Goal: Feedback & Contribution: Submit feedback/report problem

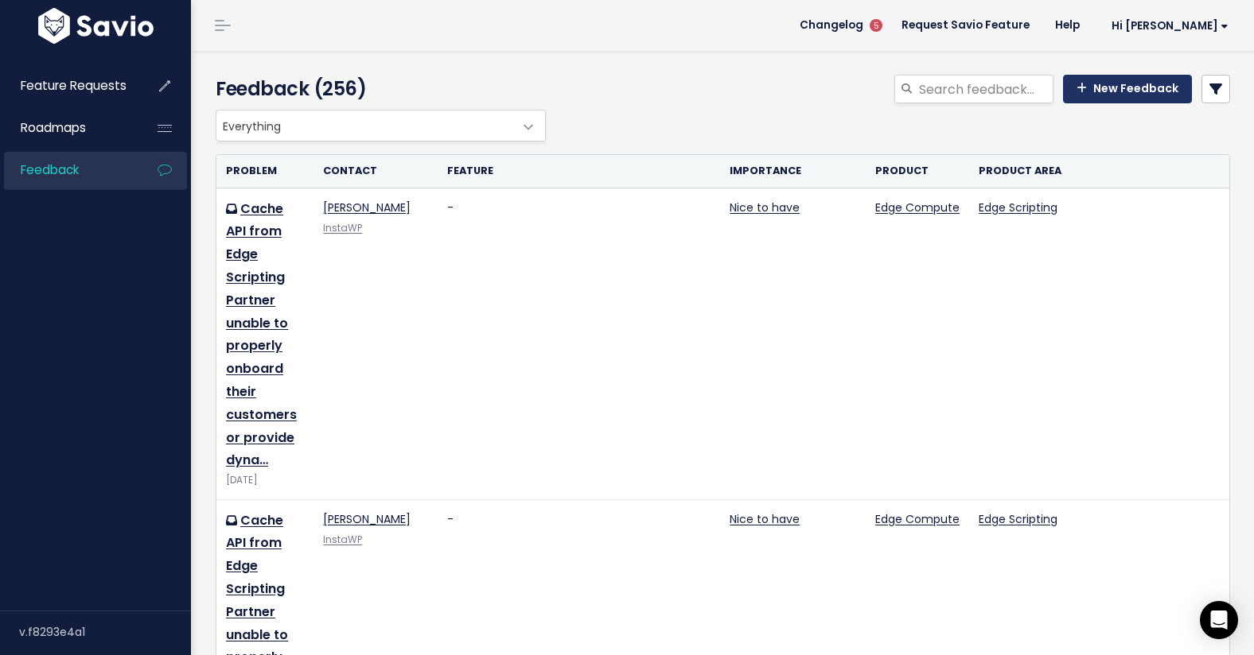
click at [1110, 96] on link "New Feedback" at bounding box center [1127, 89] width 129 height 29
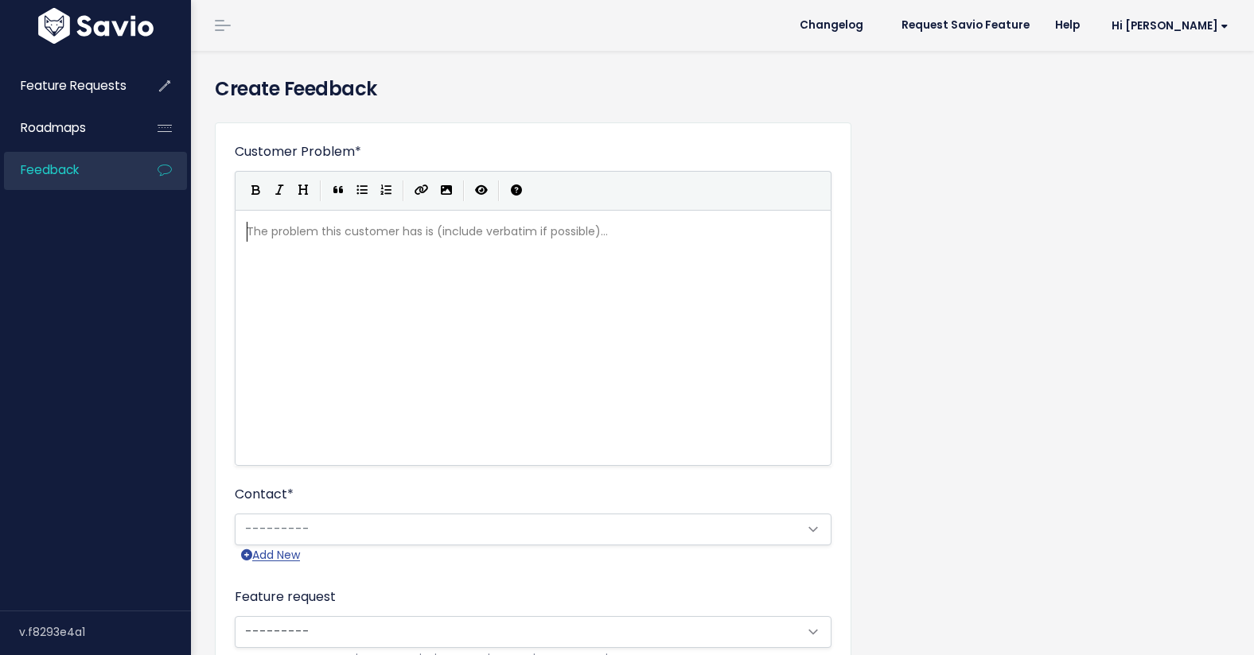
scroll to position [2, 0]
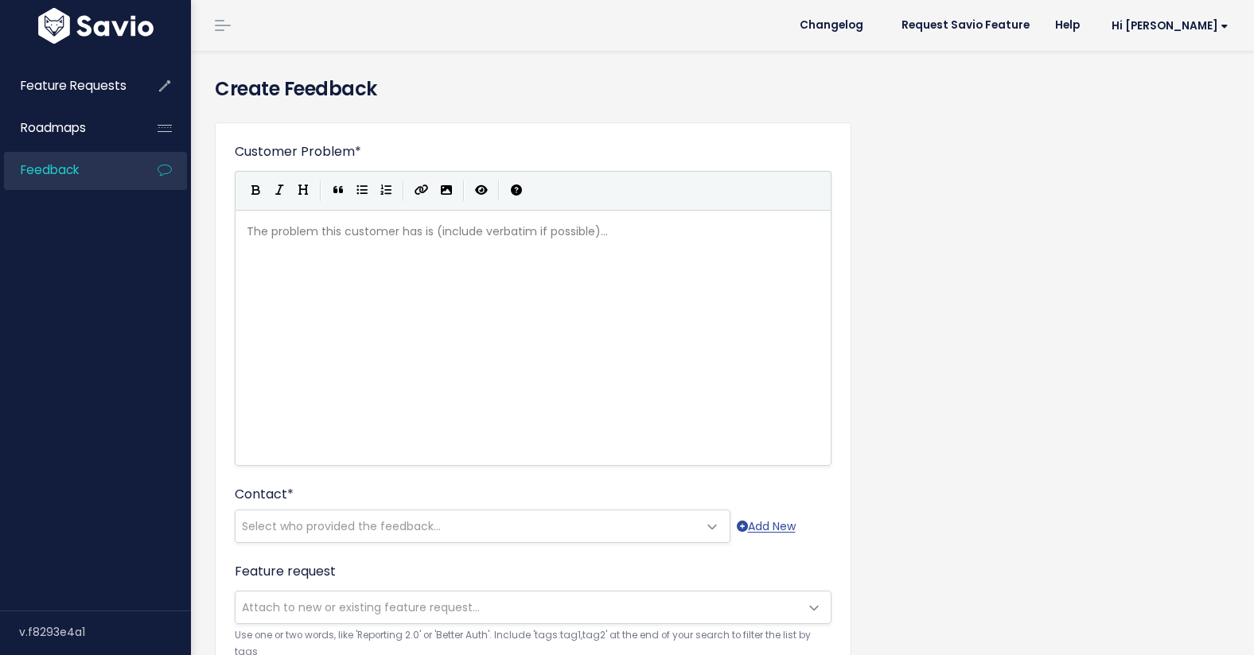
click at [461, 247] on div "The problem this customer has is (include verbatim if possible)... xxxxxxxxxx ​" at bounding box center [552, 358] width 619 height 278
type textarea "Apply bandwidth scon"
type textarea "consumption limit by country to network limits"
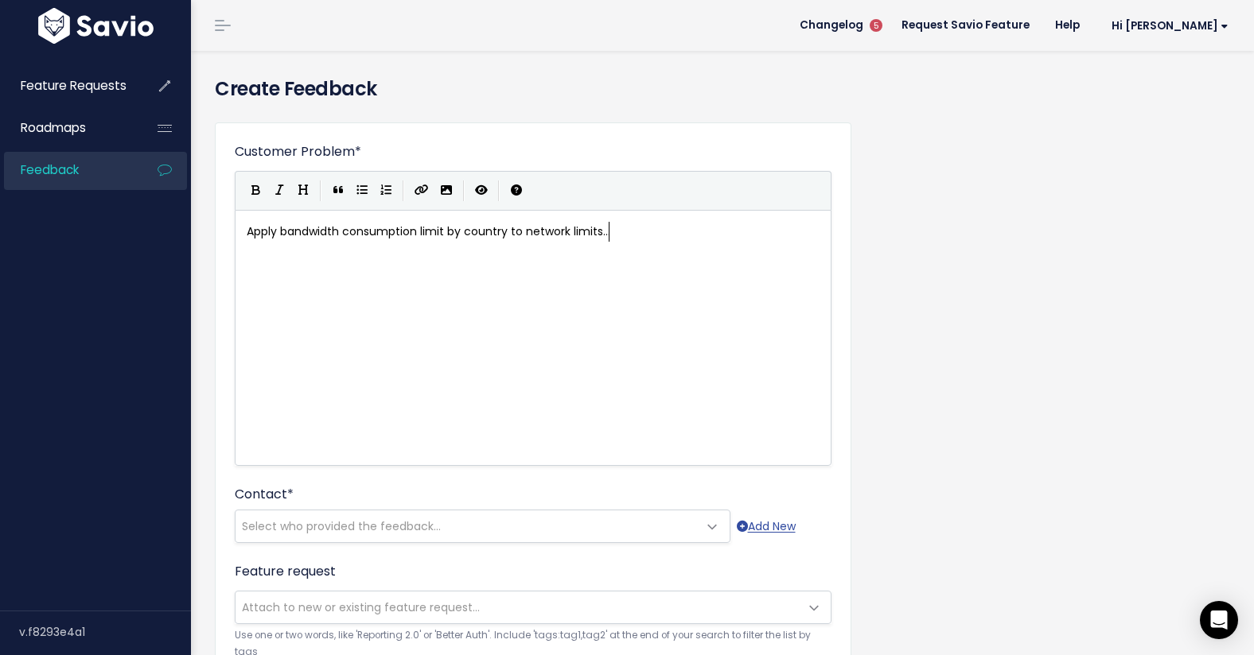
type textarea "...."
type textarea "."
type textarea "Broadpeak i"
type textarea "wishes toc"
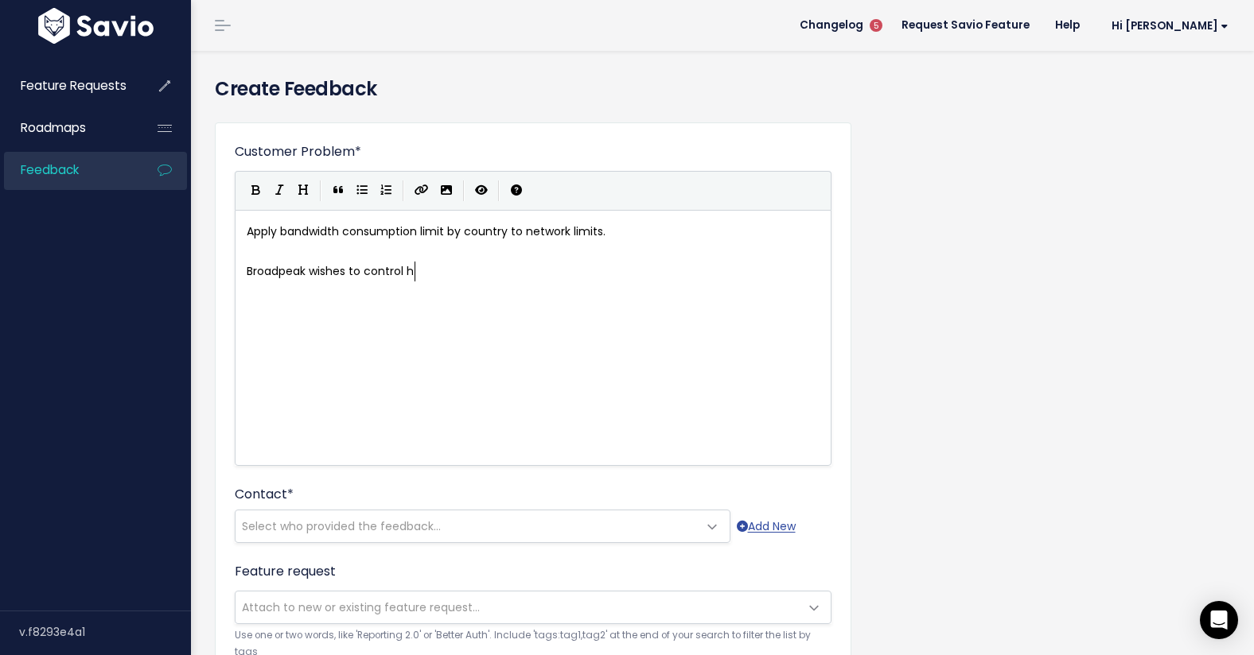
scroll to position [9, 72]
type textarea "control hpw"
type textarea "o wmuch traffic may come fram an end customer n a particualr region"
type textarea ".,"
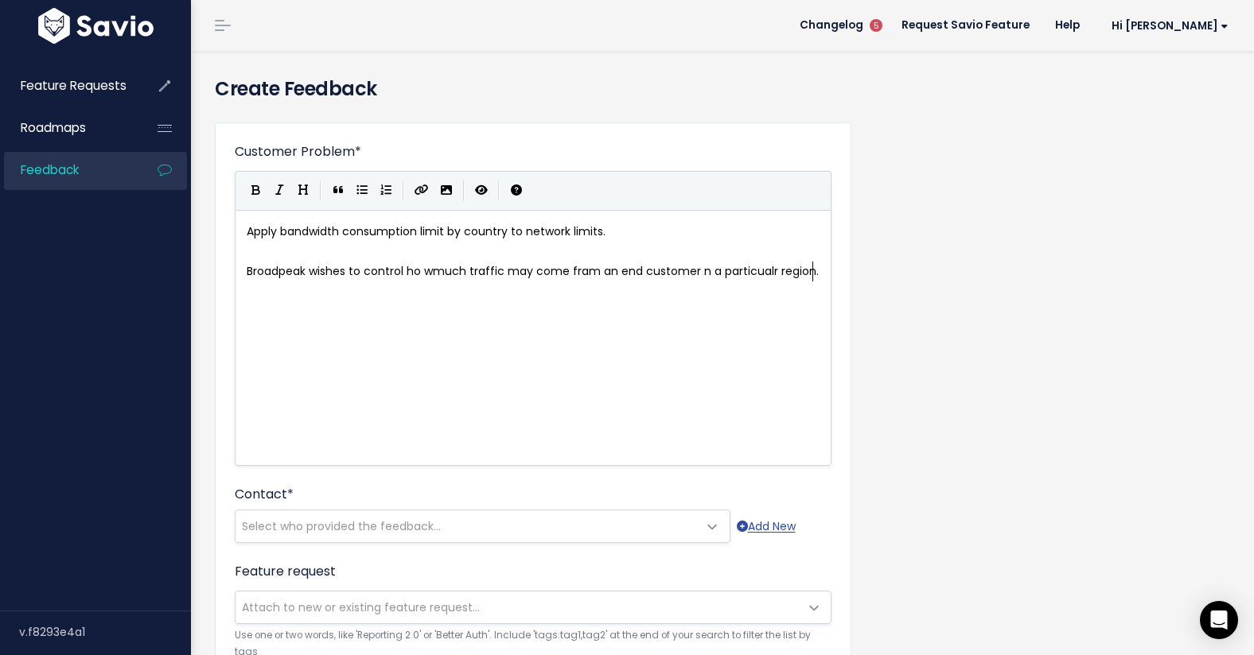
scroll to position [9, 2]
click at [702, 273] on span "Broadpeak wishes to control ho wmuch traffic may come fram an end customer n a …" at bounding box center [533, 271] width 572 height 16
type textarea "s in"
click at [431, 273] on span "Broadpeak wishes to control ho wmuch traffic may come fram an end customers in …" at bounding box center [518, 281] width 543 height 36
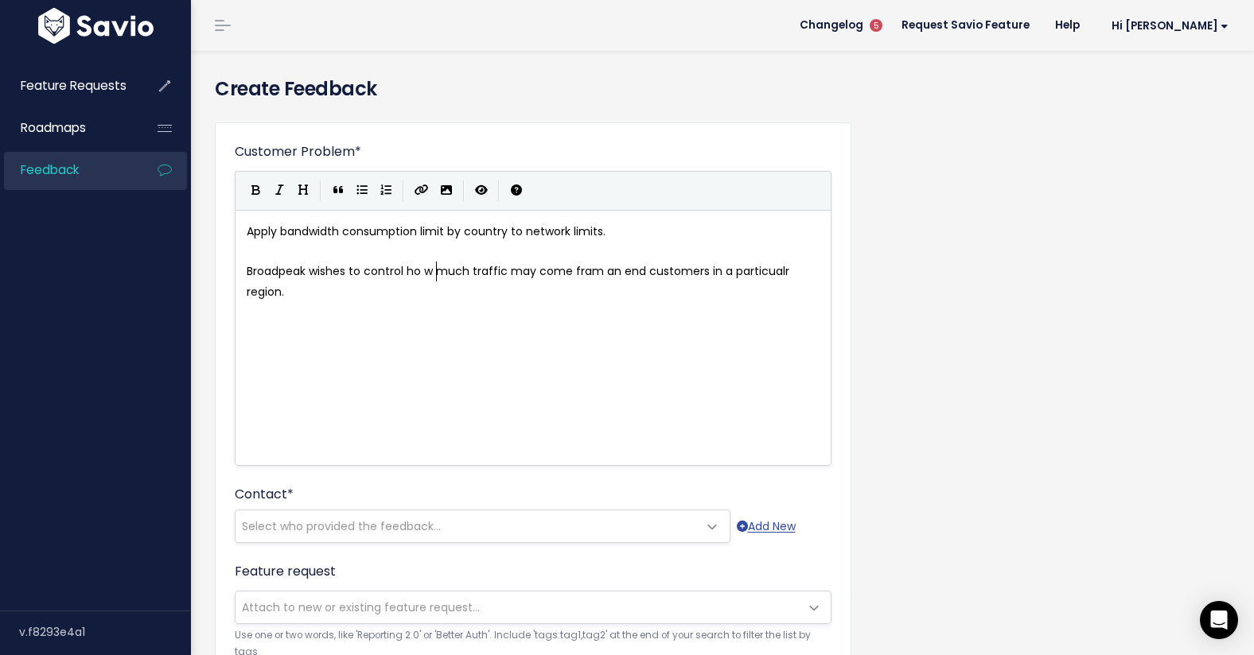
scroll to position [9, 2]
click at [423, 271] on span "Broadpeak wishes to control ho w much traffic may come fram an end customers in…" at bounding box center [520, 281] width 546 height 36
click at [539, 169] on div "Customer Problem * Apply bandwidth consumption limit by country to network limi…" at bounding box center [533, 304] width 597 height 324
click at [515, 309] on div "xxxxxxxxxx Apply bandwidth consumption limit by country to network limits. ​ Br…" at bounding box center [552, 358] width 619 height 278
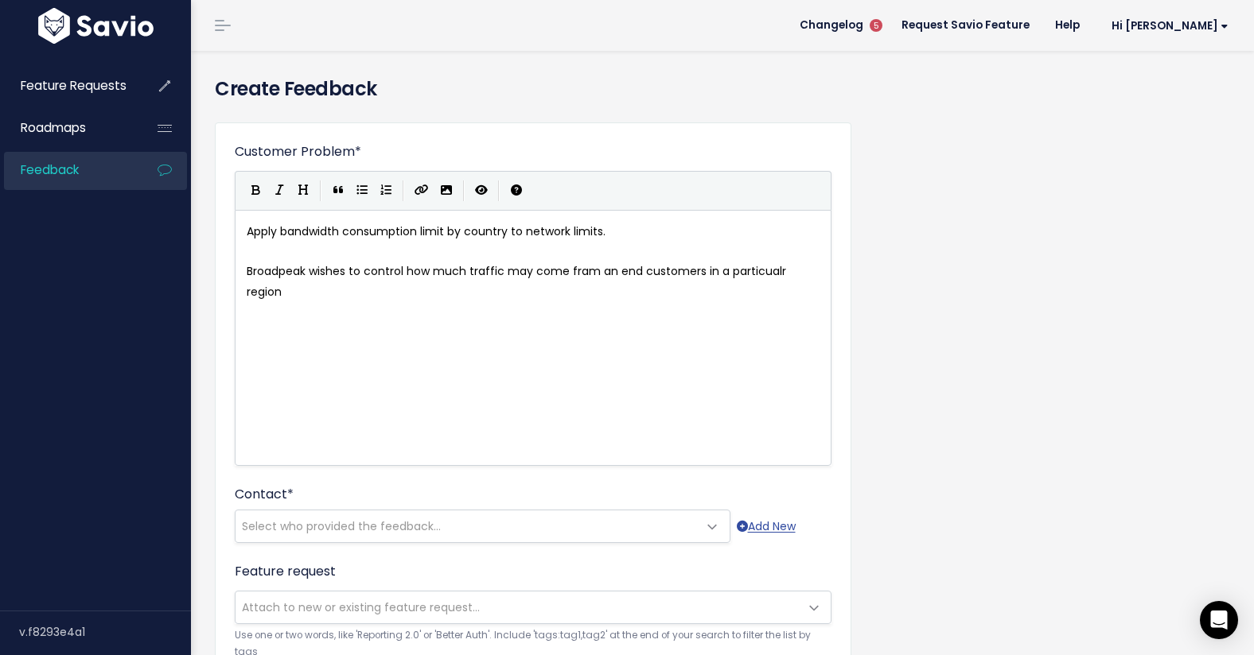
scroll to position [0, 0]
type textarea "for prusp"
type textarea "urposes of limiting cost consumptiona nd g"
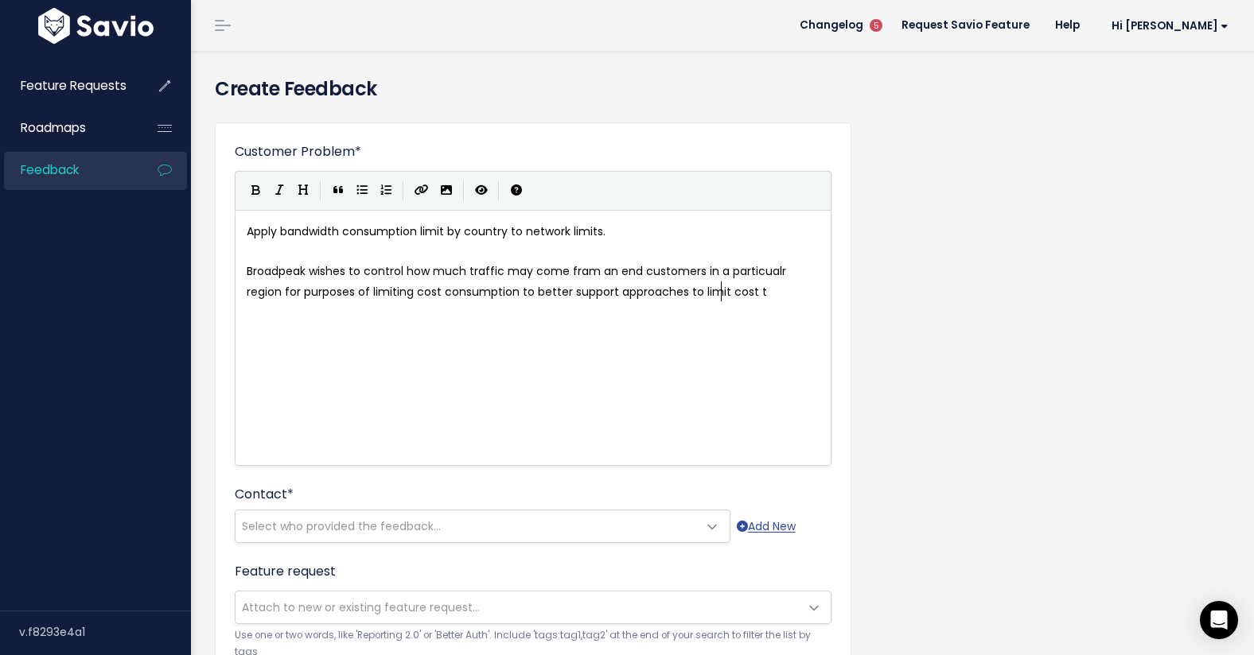
type textarea "to better support approaches to limit cost ta"
type textarea "hat their enduc"
type textarea "any of their end customer"
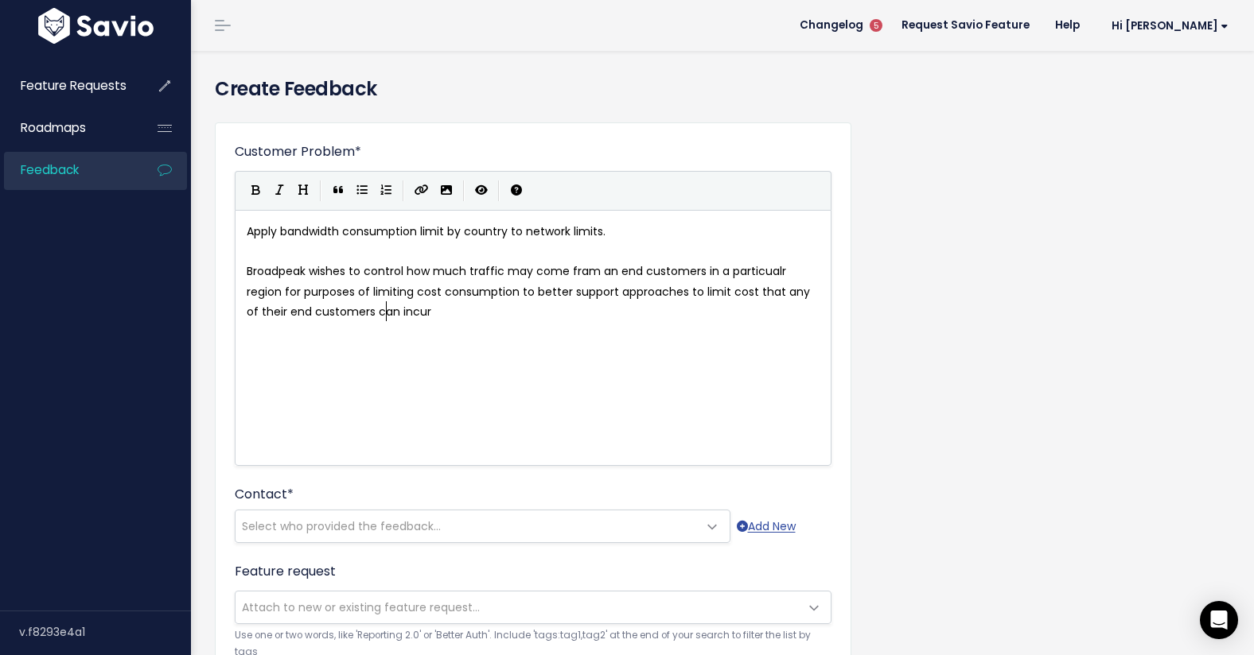
type textarea "s can incure"
type textarea "i"
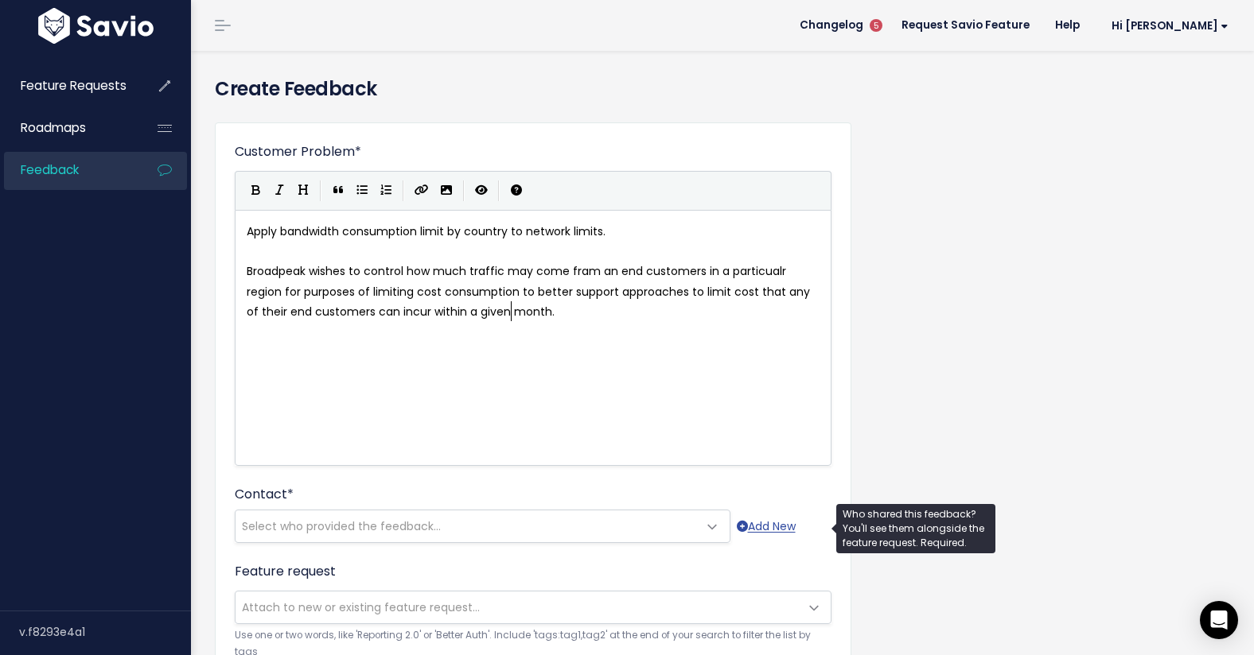
type textarea "within a given month."
click at [478, 520] on span "Select who provided the feedback..." at bounding box center [466, 527] width 462 height 32
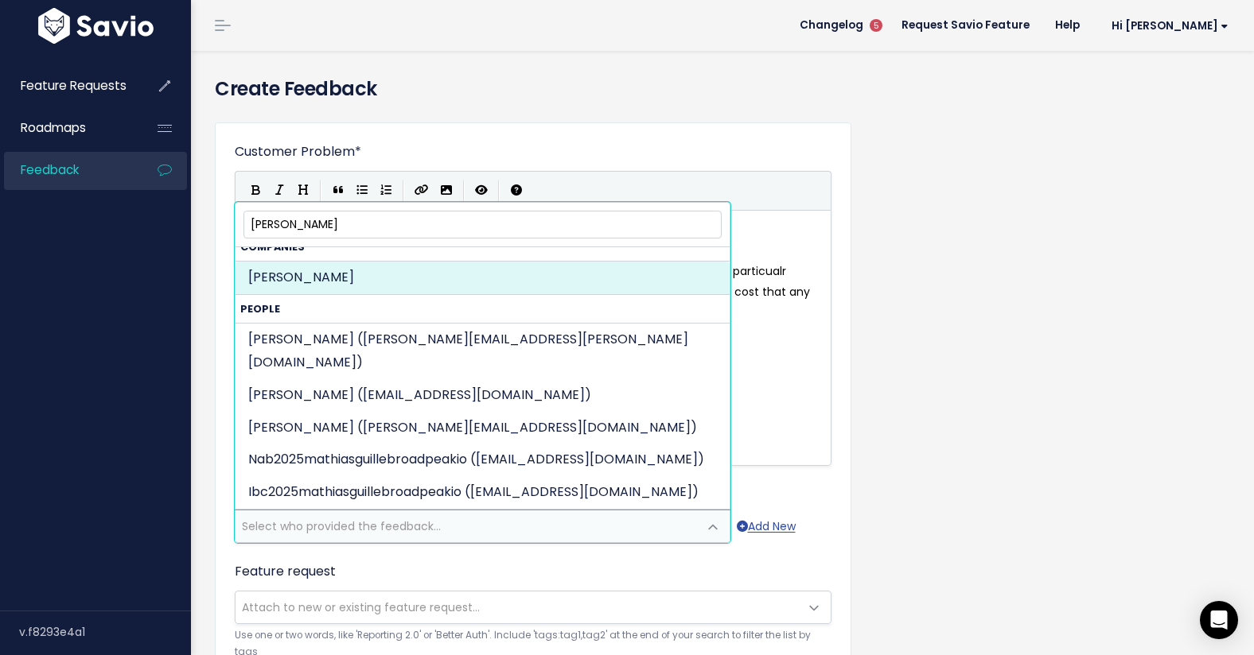
scroll to position [22, 0]
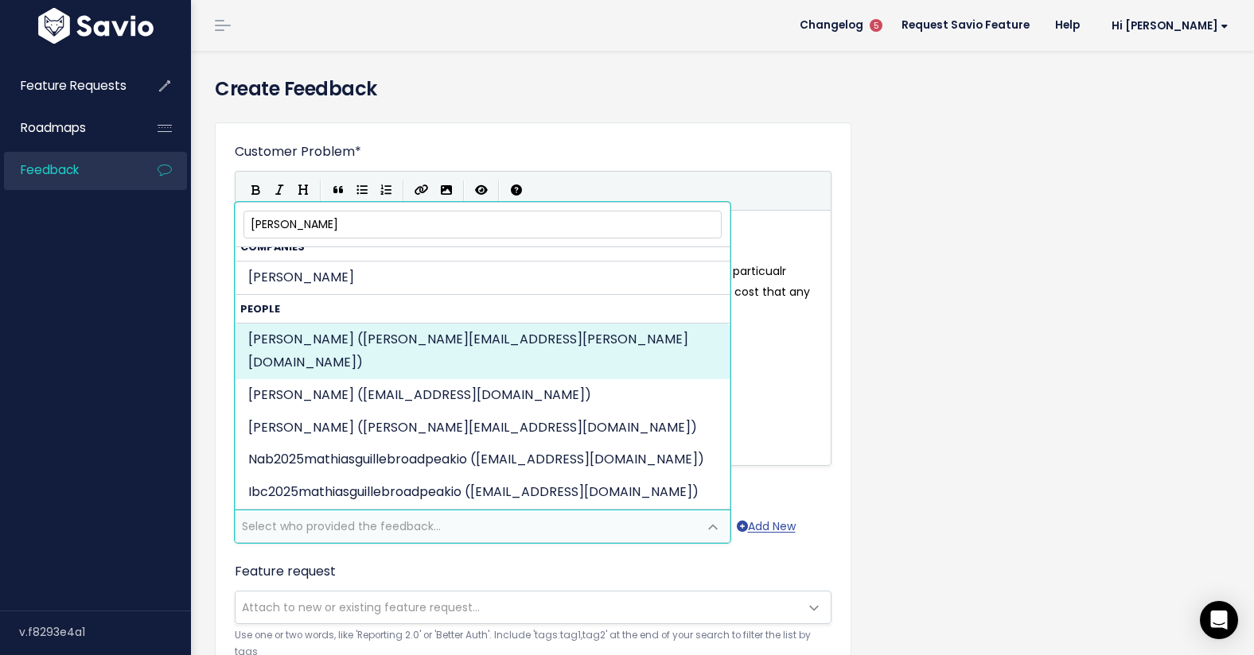
type input "Mathias"
select select "74408382"
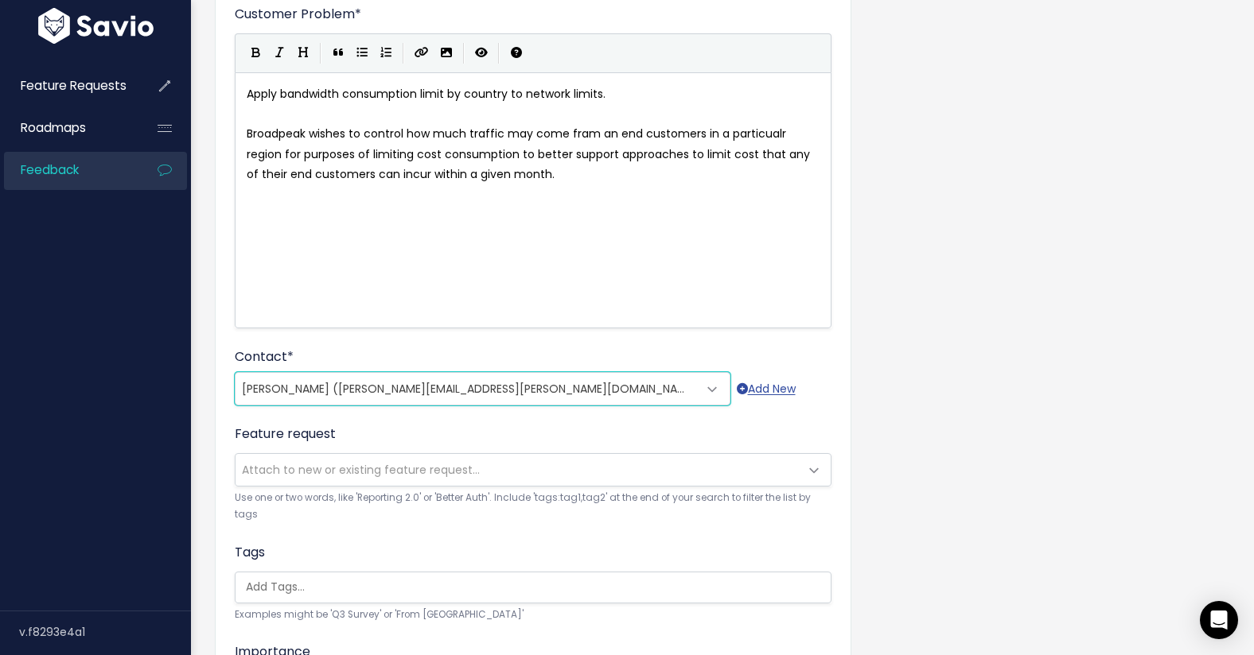
scroll to position [145, 0]
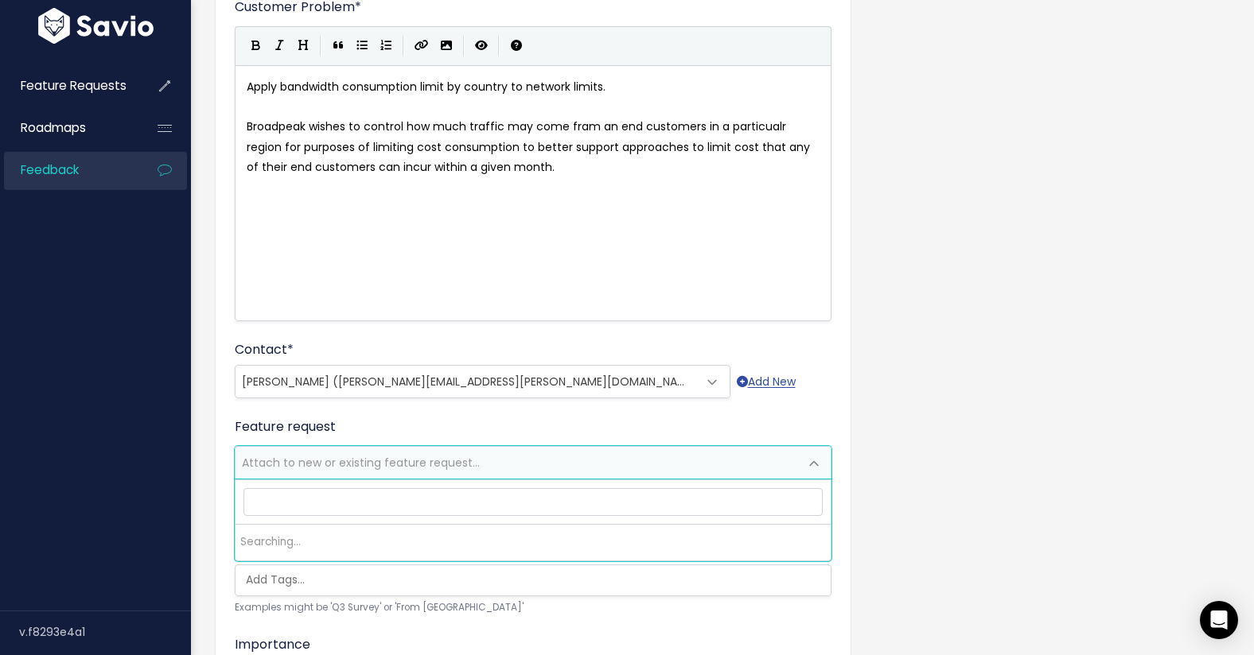
click at [419, 457] on span "Attach to new or existing feature request..." at bounding box center [361, 463] width 238 height 16
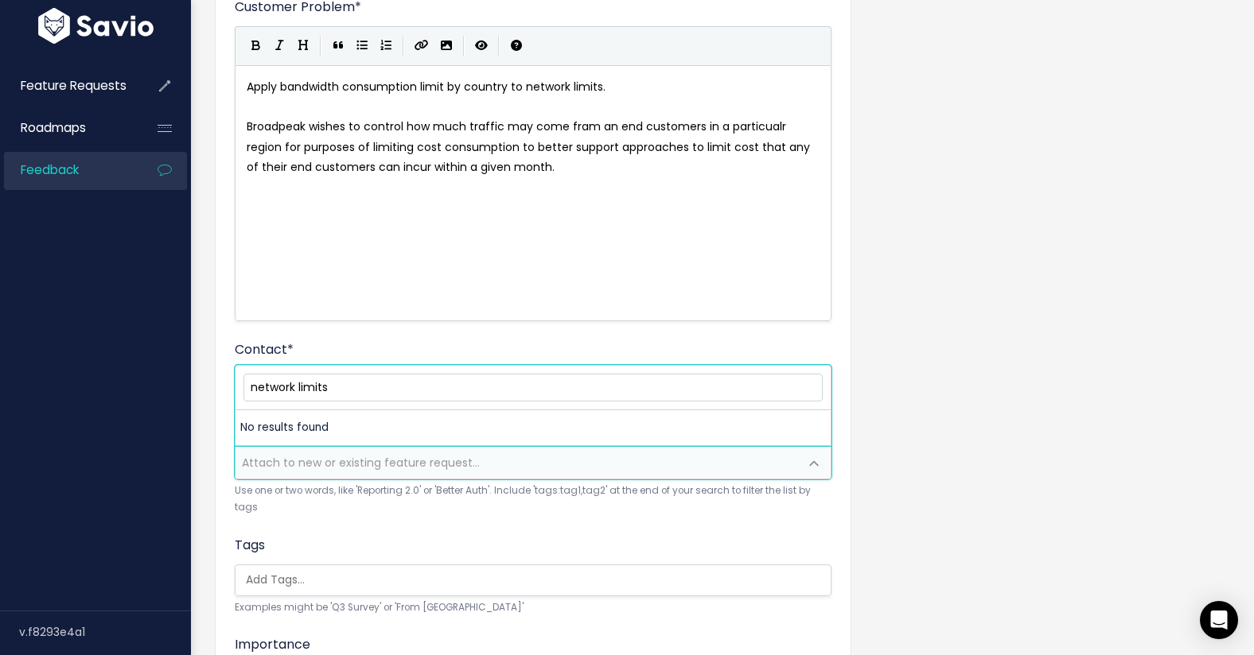
type input "network limits"
click at [497, 393] on input "network limits" at bounding box center [532, 388] width 579 height 28
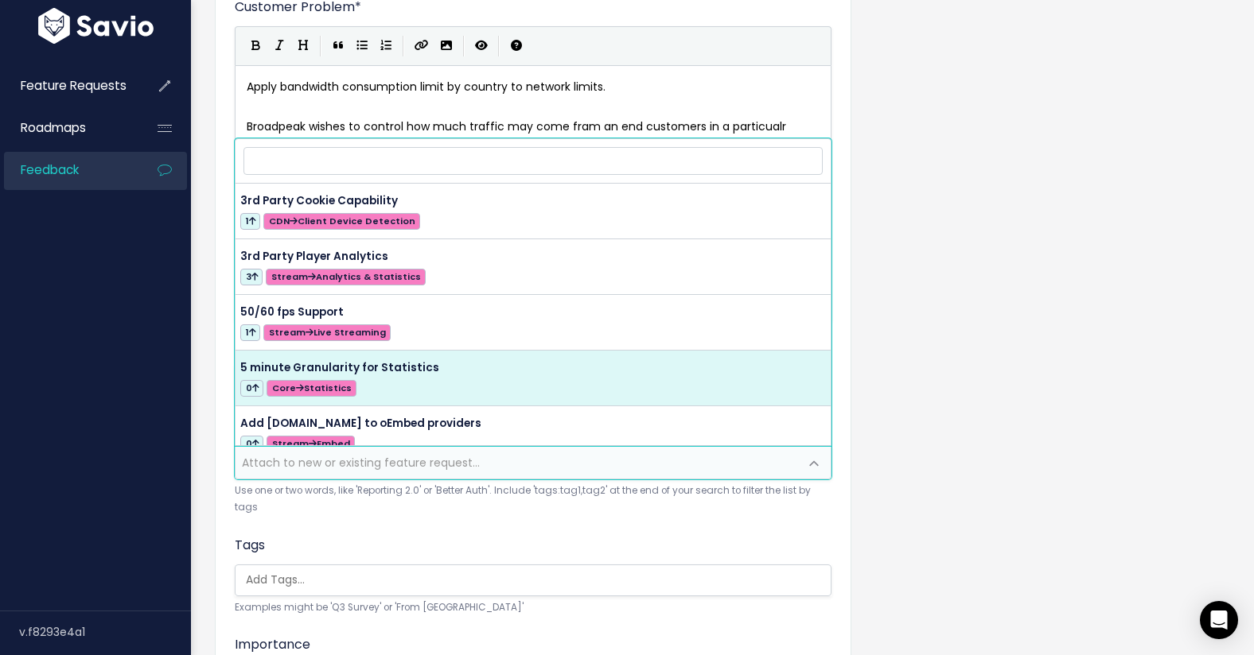
click at [211, 384] on div "Customer Problem * Apply bandwidth consumption limit by country to network limi…" at bounding box center [722, 444] width 1039 height 959
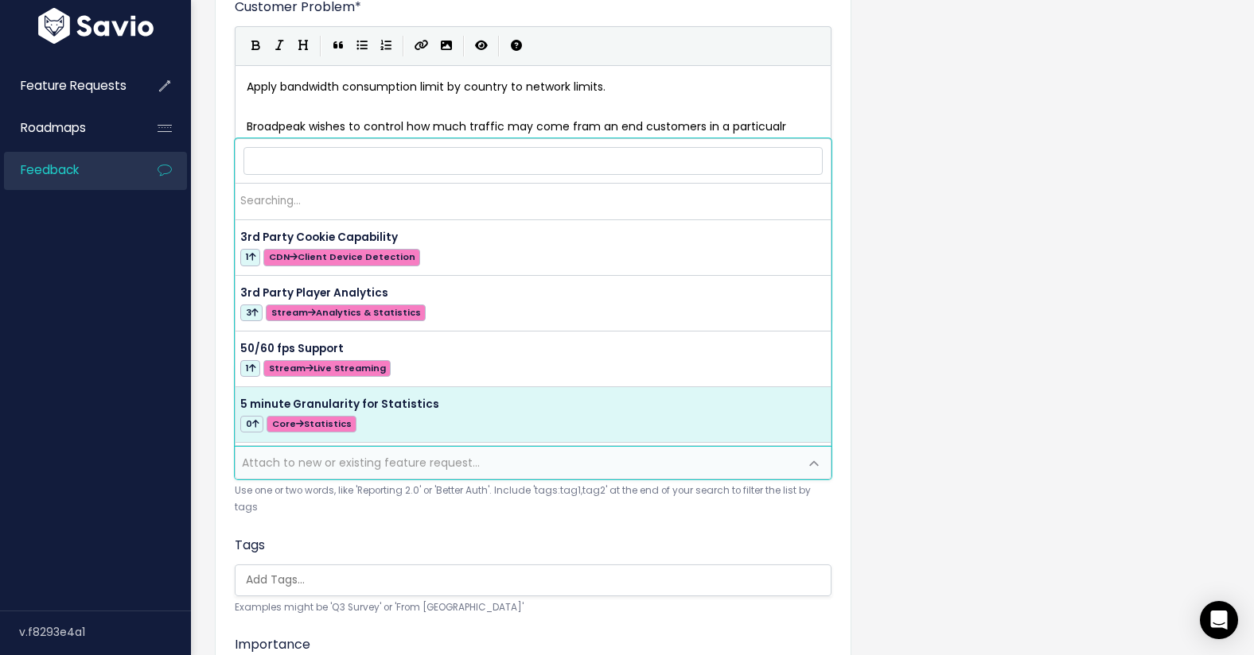
click at [300, 457] on span "Attach to new or existing feature request..." at bounding box center [361, 463] width 238 height 16
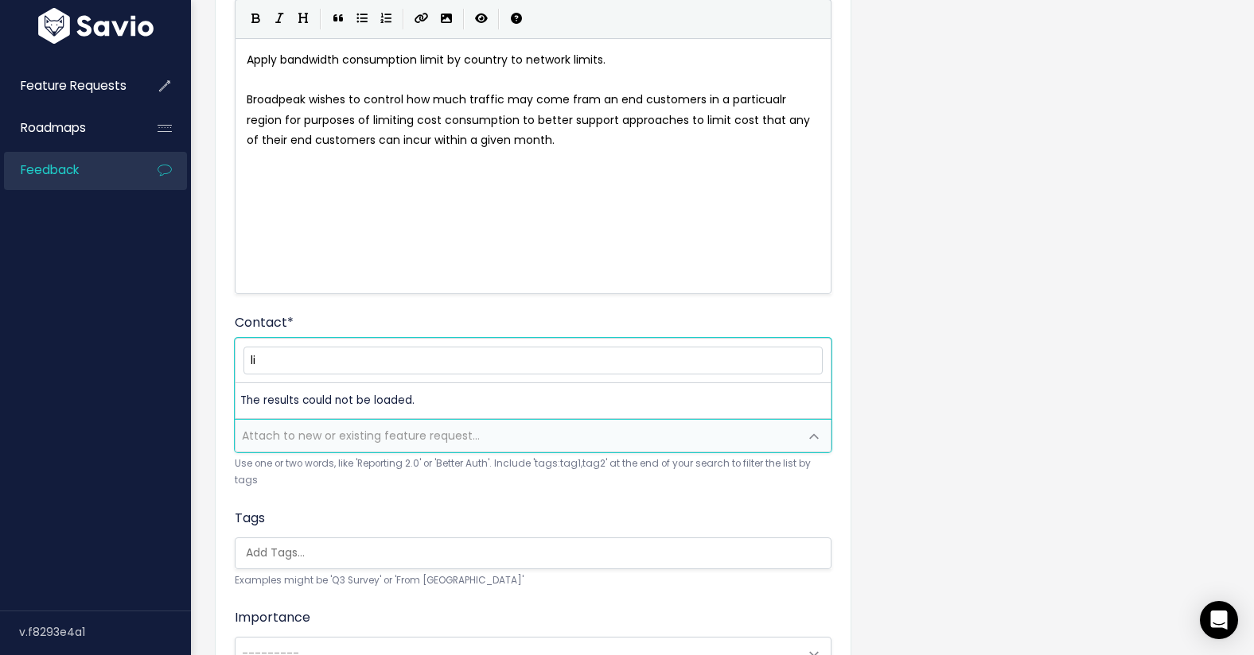
scroll to position [0, 0]
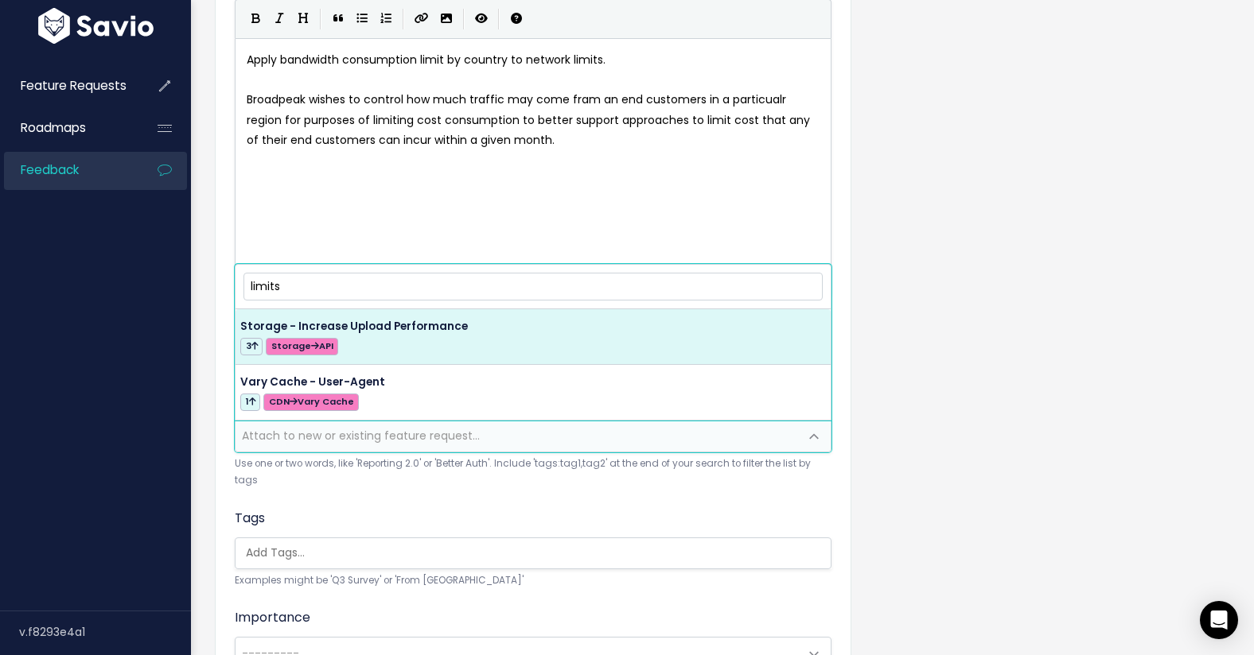
type input "limits"
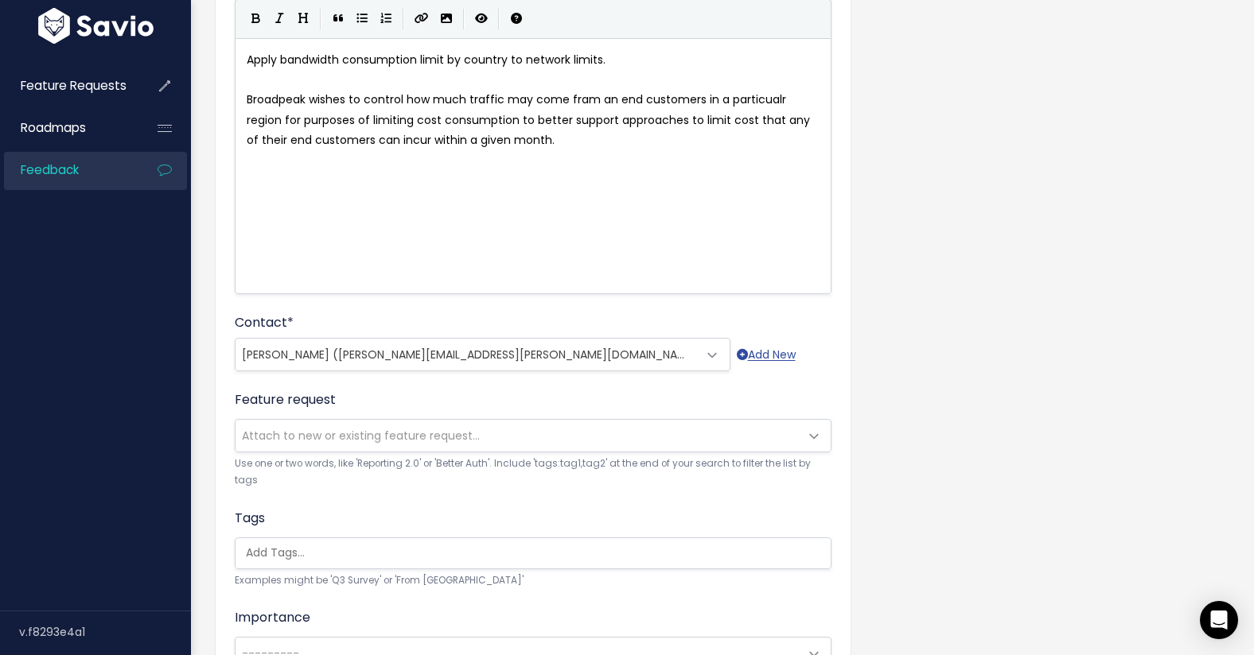
click at [207, 272] on div "Customer Problem * Apply bandwidth consumption limit by country to network limi…" at bounding box center [722, 417] width 1039 height 959
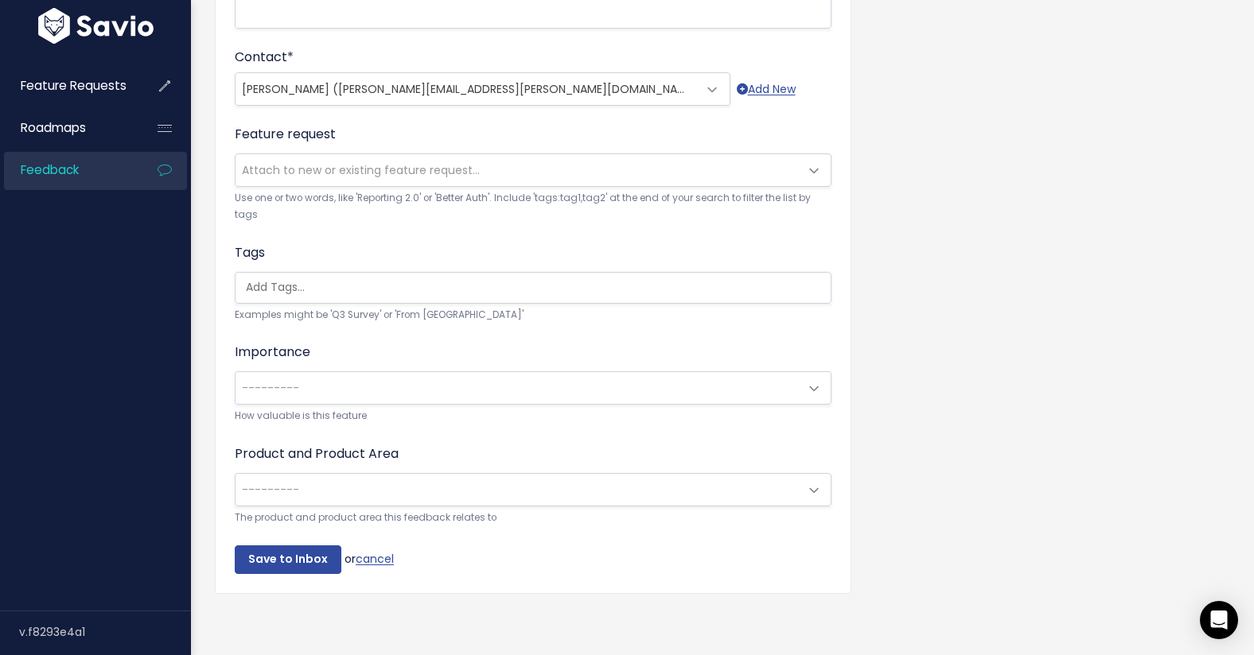
scroll to position [437, 0]
click at [269, 384] on span "---------" at bounding box center [270, 389] width 57 height 16
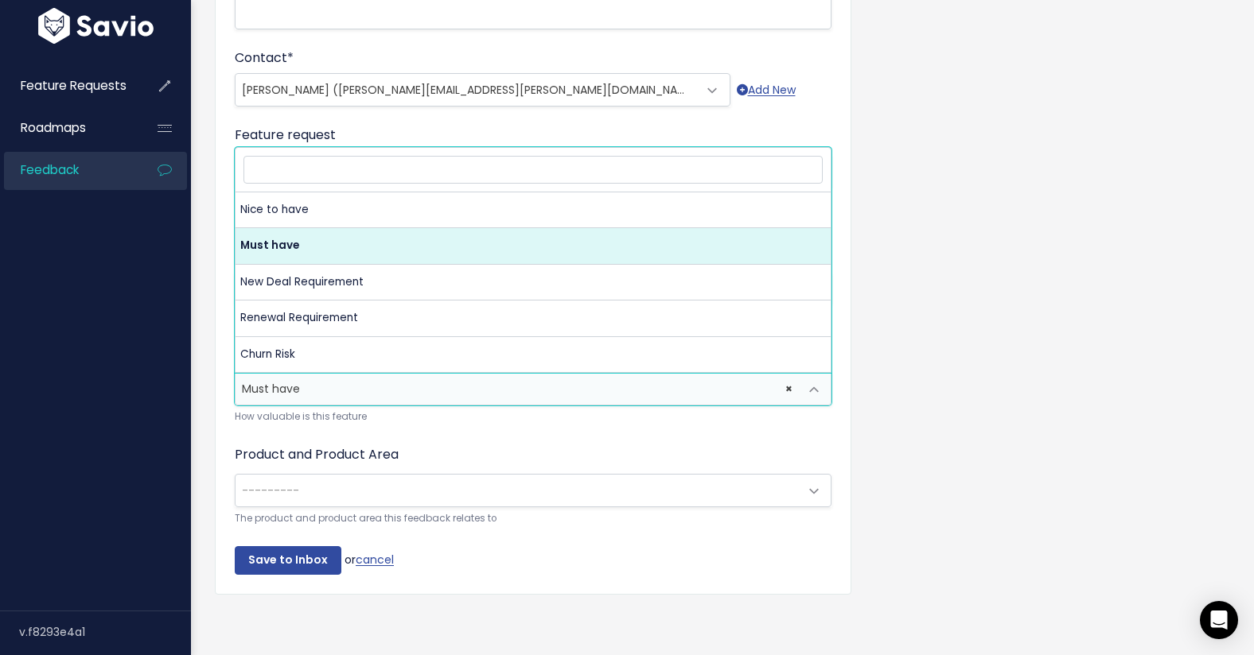
click at [442, 385] on span "× Must have" at bounding box center [516, 389] width 563 height 32
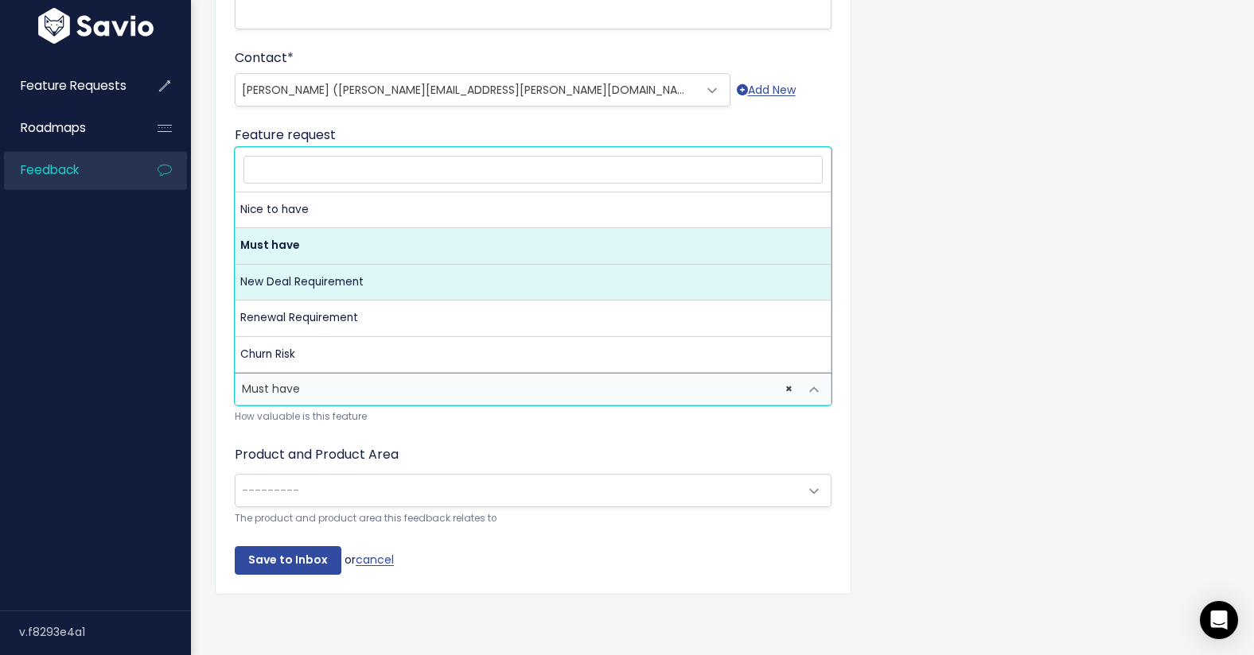
select select "NEW_DEAL_REQUIREMENT"
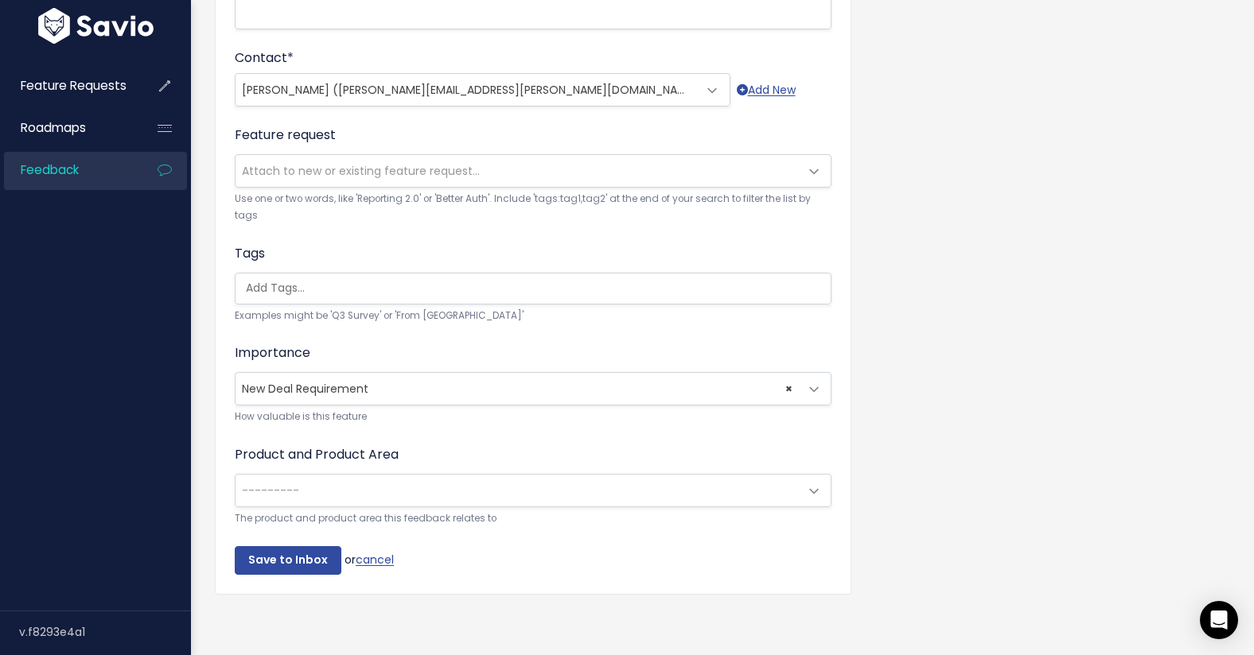
click at [406, 480] on span "---------" at bounding box center [516, 491] width 563 height 32
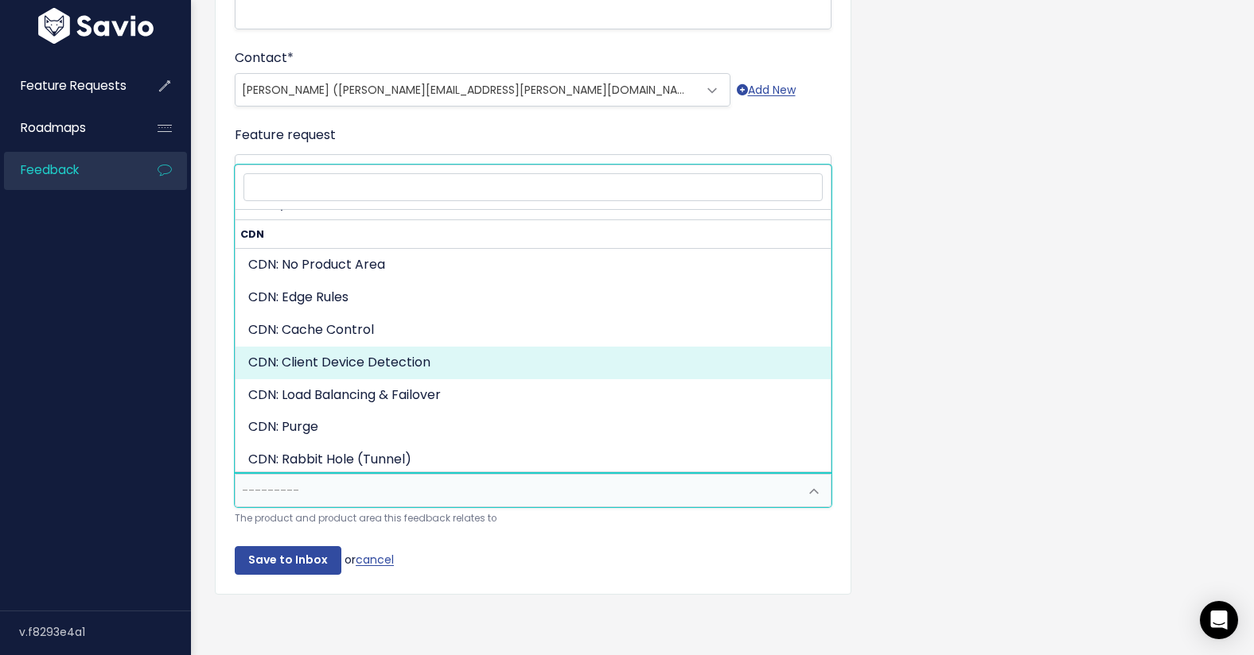
scroll to position [175, 0]
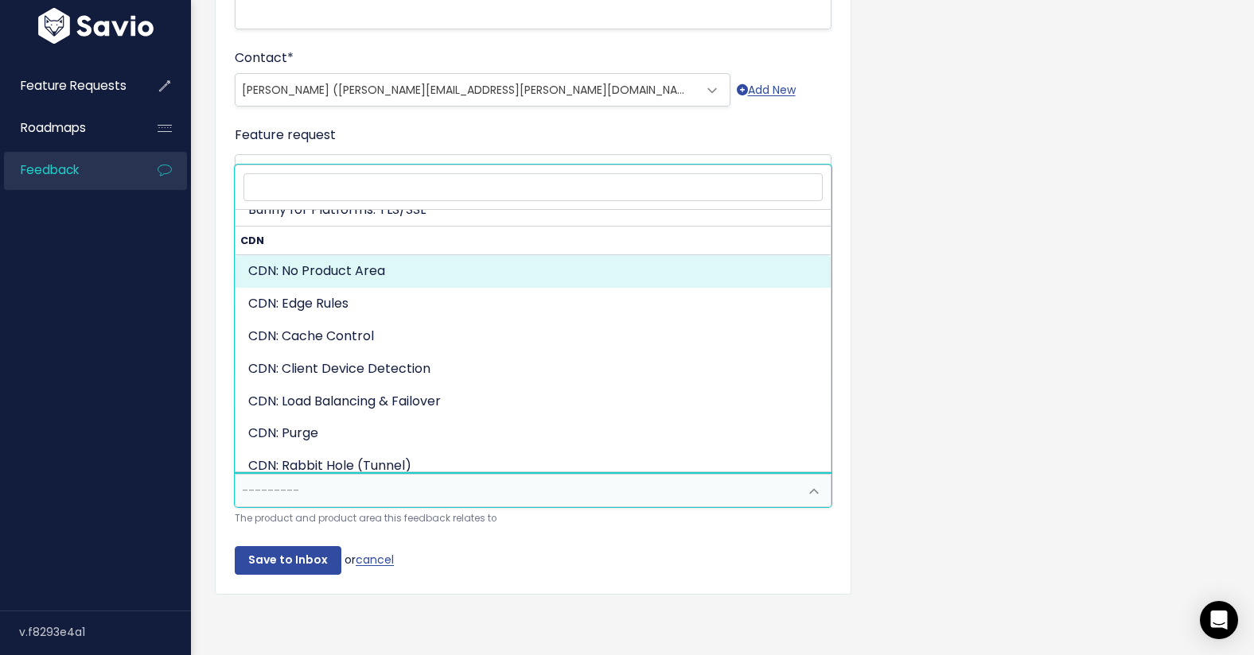
select select "CDN:"
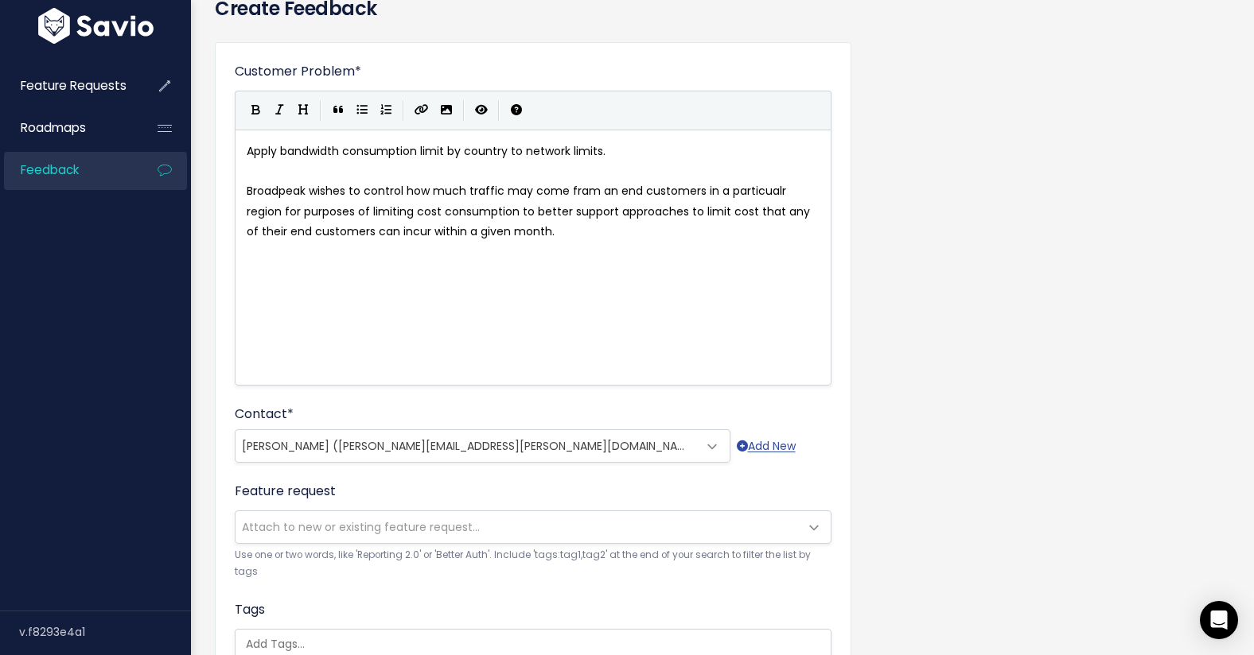
scroll to position [16, 0]
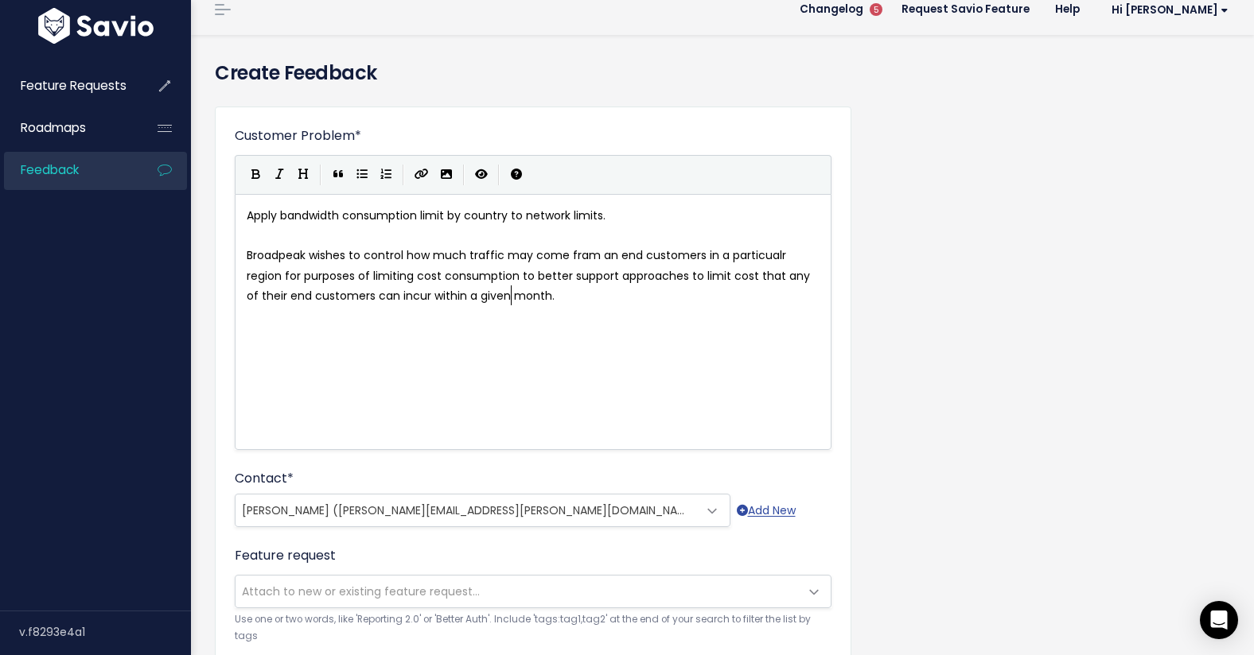
click at [578, 300] on pre "Broadpeak wishes to control how much traffic may come fram an end customers in …" at bounding box center [532, 276] width 579 height 60
type textarea "Lamar to proid"
type textarea "vide more details n c"
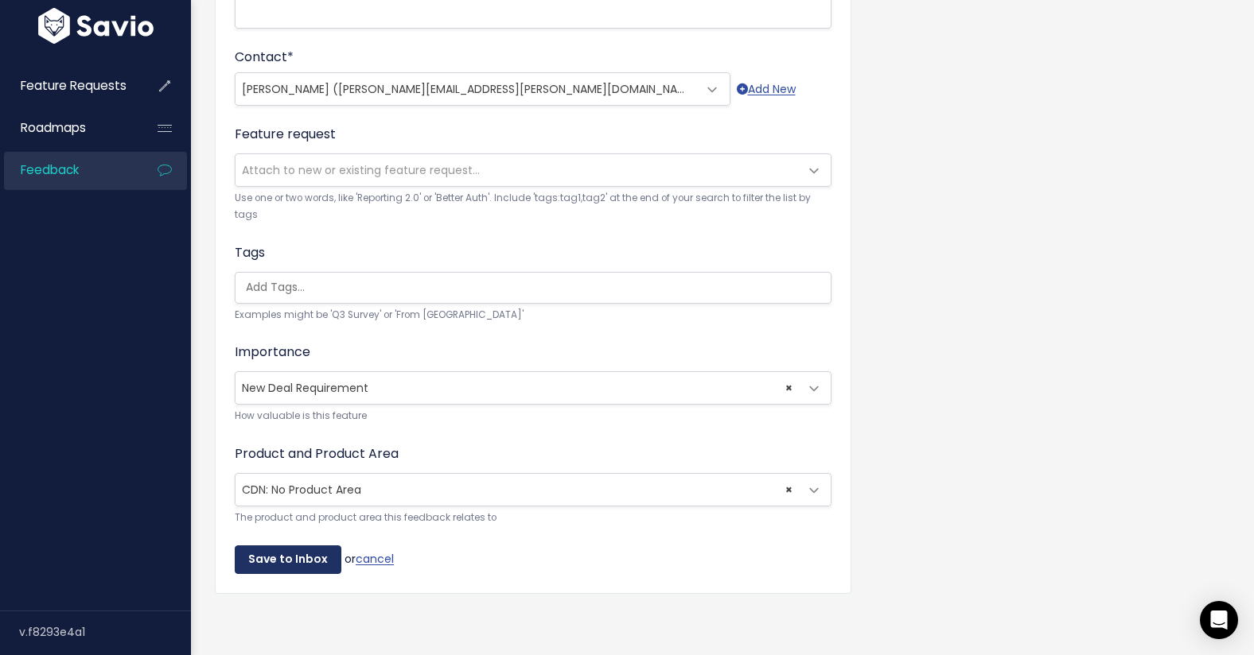
scroll to position [437, 0]
type textarea "in coming days"
click at [315, 554] on input "Save to Inbox" at bounding box center [288, 561] width 107 height 29
